Goal: Information Seeking & Learning: Learn about a topic

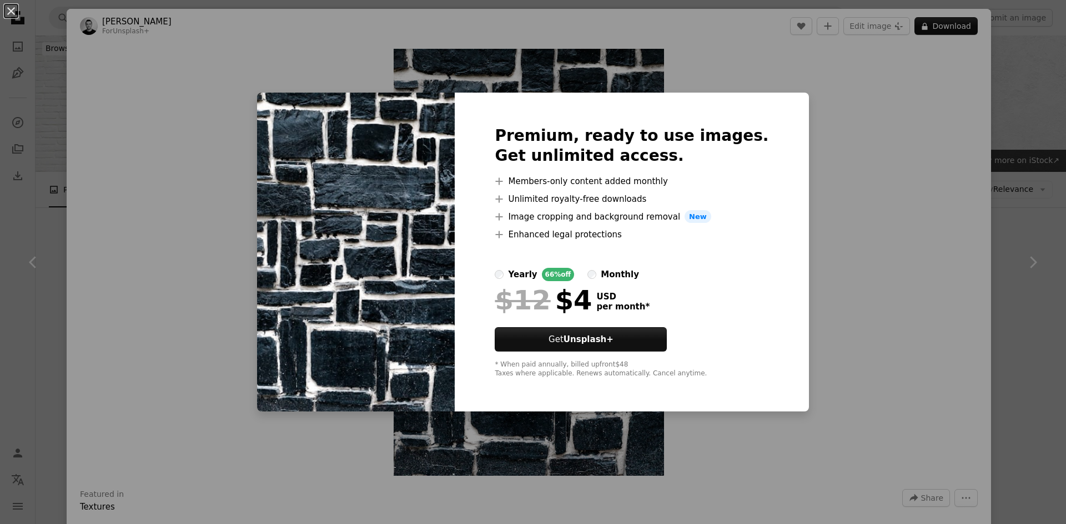
scroll to position [2609, 0]
click at [810, 127] on div "An X shape Premium, ready to use images. Get unlimited access. A plus sign Memb…" at bounding box center [533, 262] width 1066 height 524
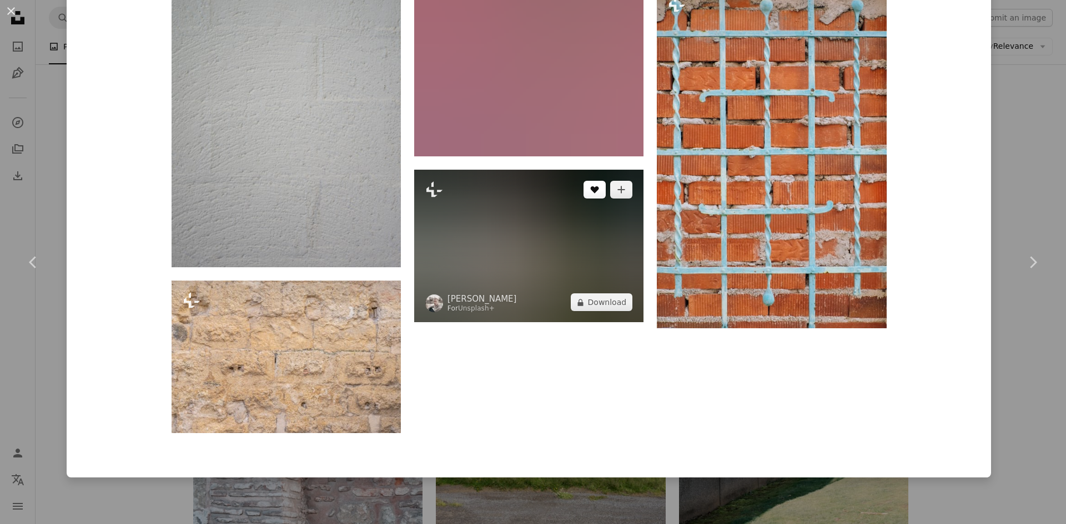
scroll to position [12671, 0]
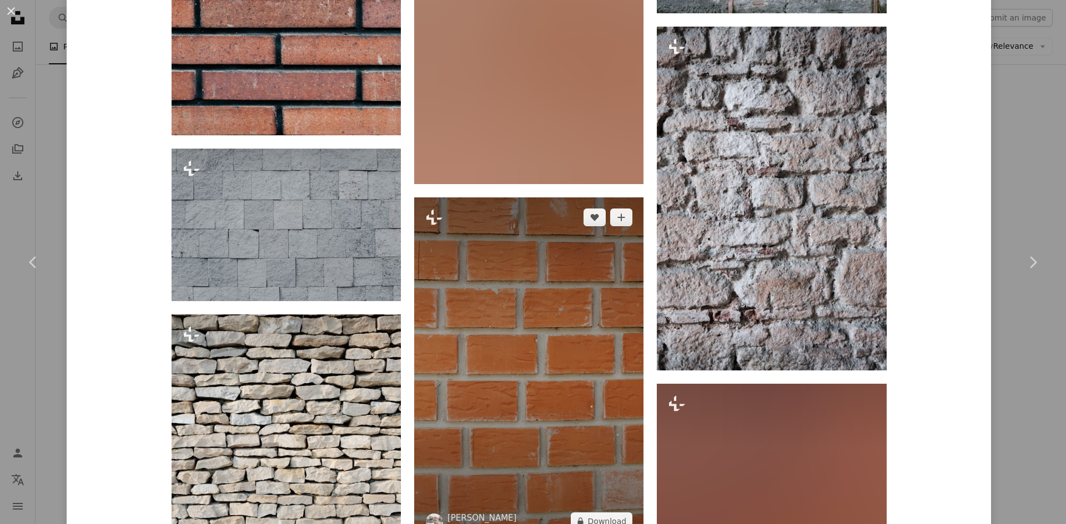
scroll to position [2942, 0]
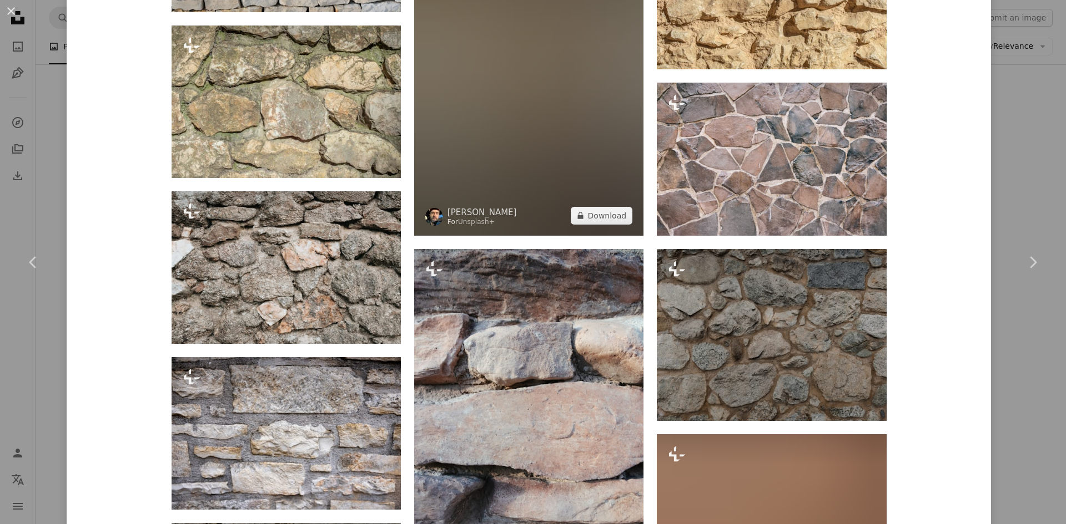
scroll to position [1332, 0]
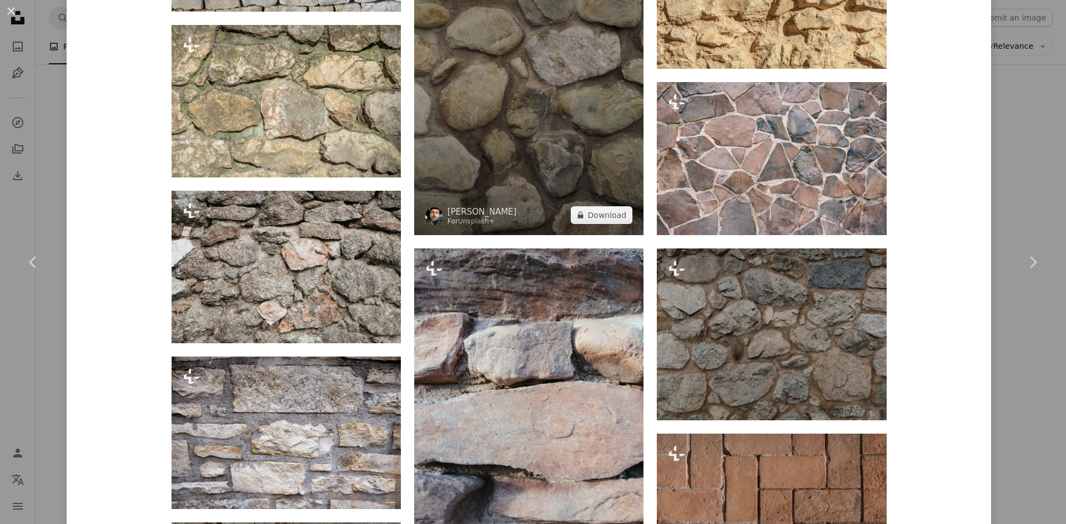
click at [520, 89] on img at bounding box center [528, 63] width 229 height 344
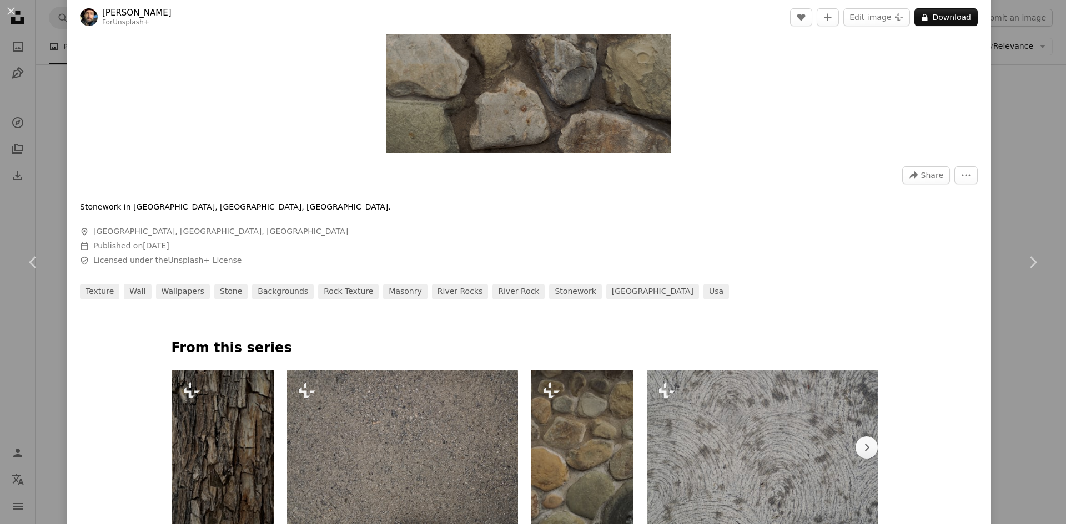
scroll to position [333, 0]
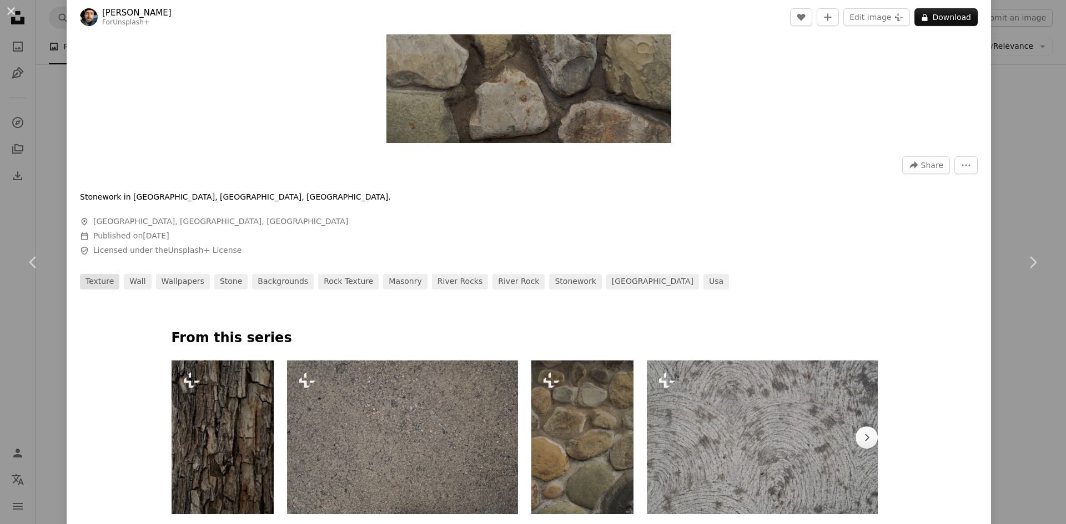
click at [90, 281] on link "texture" at bounding box center [99, 282] width 39 height 16
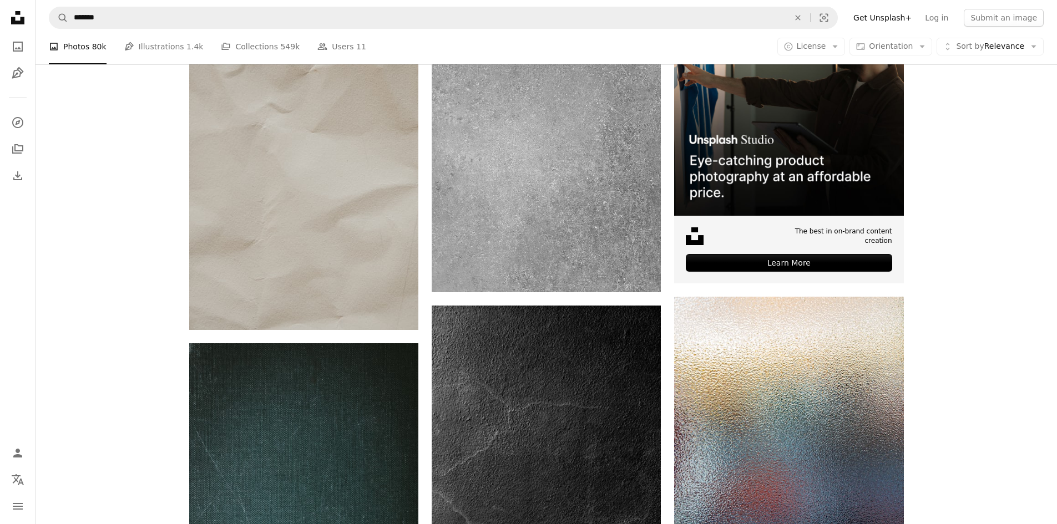
scroll to position [333, 0]
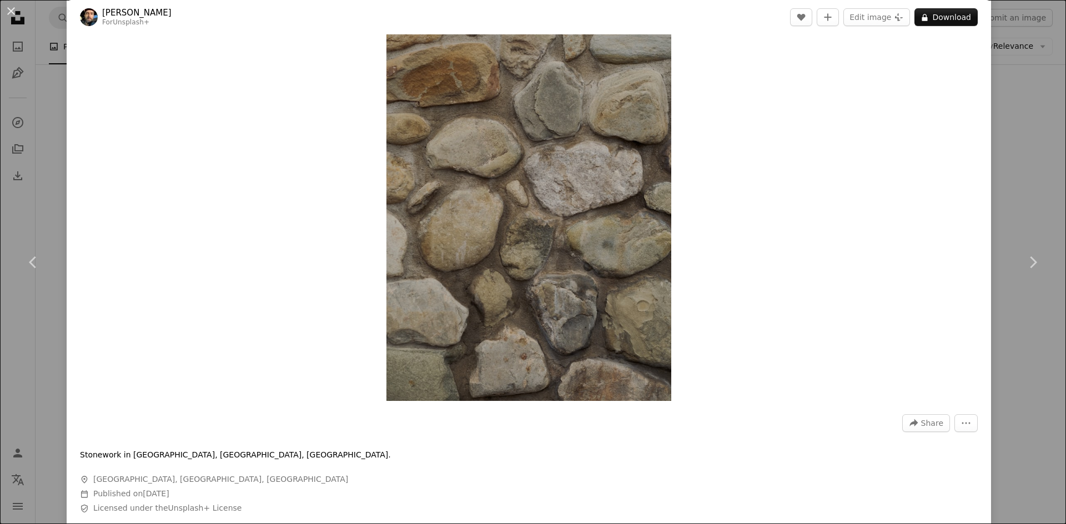
scroll to position [167, 0]
